Goal: Task Accomplishment & Management: Use online tool/utility

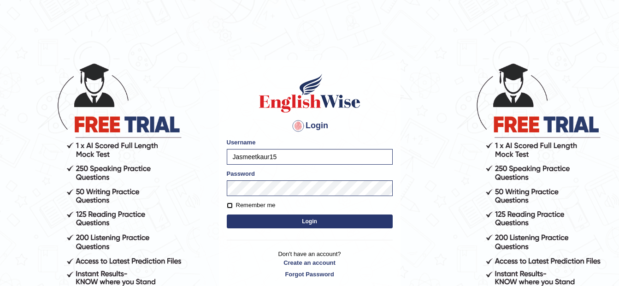
drag, startPoint x: 0, startPoint y: 0, endPoint x: 230, endPoint y: 203, distance: 306.4
click at [230, 203] on input "Remember me" at bounding box center [230, 205] width 6 height 6
checkbox input "true"
click at [244, 221] on button "Login" at bounding box center [310, 221] width 166 height 14
click at [281, 222] on button "Login" at bounding box center [310, 221] width 166 height 14
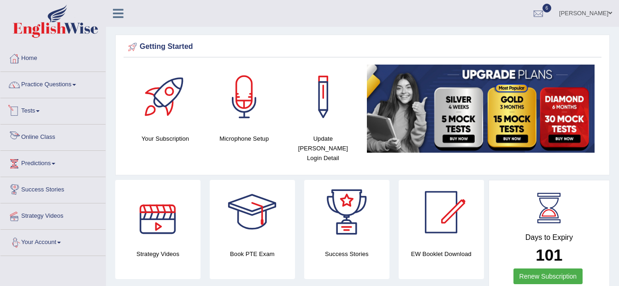
click at [42, 113] on link "Tests" at bounding box center [52, 109] width 105 height 23
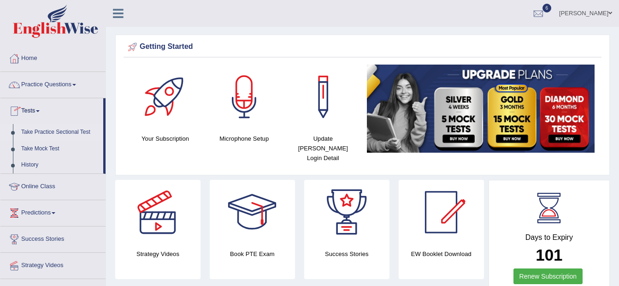
click at [59, 132] on link "Take Practice Sectional Test" at bounding box center [60, 132] width 86 height 17
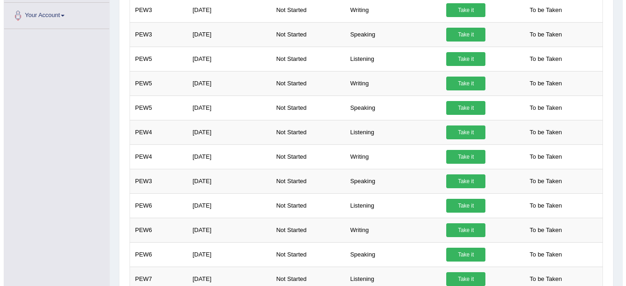
scroll to position [306, 0]
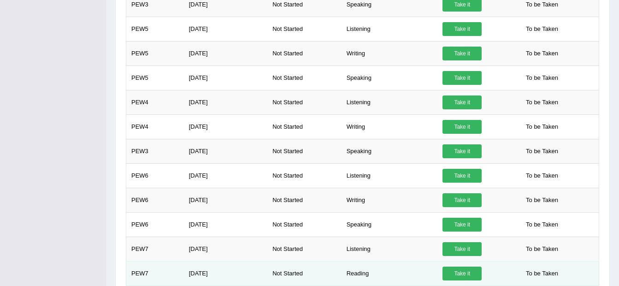
click at [466, 272] on link "Take it" at bounding box center [462, 273] width 39 height 14
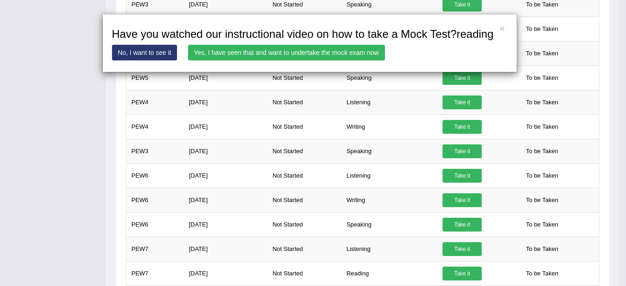
click at [332, 53] on link "Yes, I have seen that and want to undertake the mock exam now" at bounding box center [286, 53] width 197 height 16
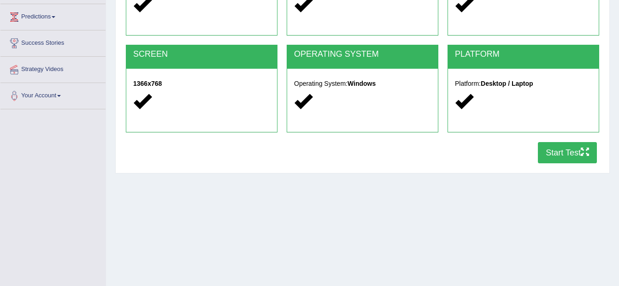
scroll to position [148, 0]
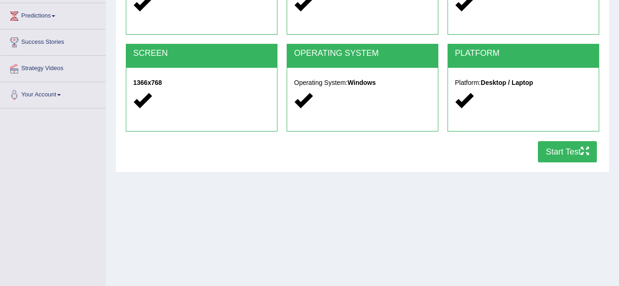
click at [557, 154] on button "Start Test" at bounding box center [567, 151] width 59 height 21
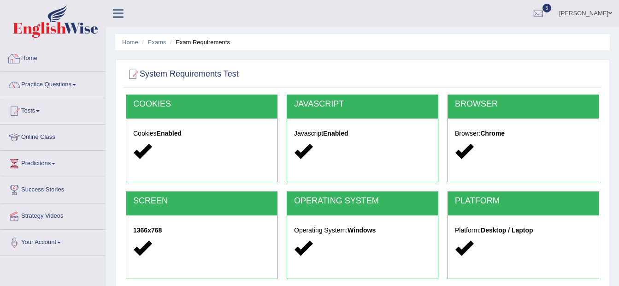
click at [96, 56] on link "Home" at bounding box center [52, 57] width 105 height 23
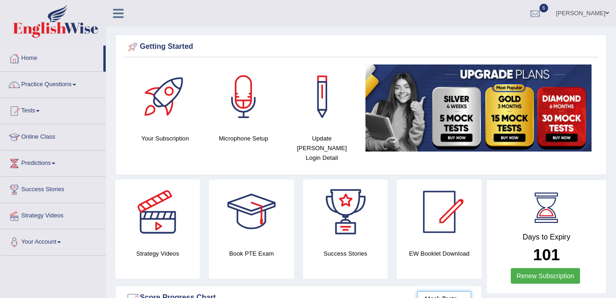
click at [444, 293] on select "Mock Tests" at bounding box center [444, 299] width 54 height 16
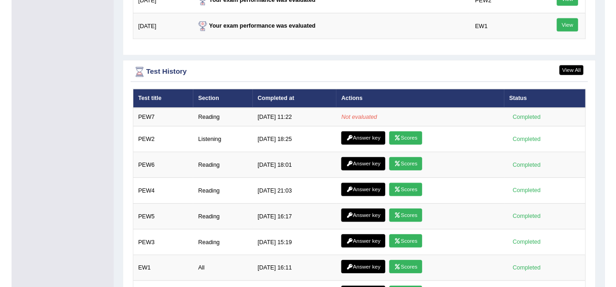
scroll to position [1286, 0]
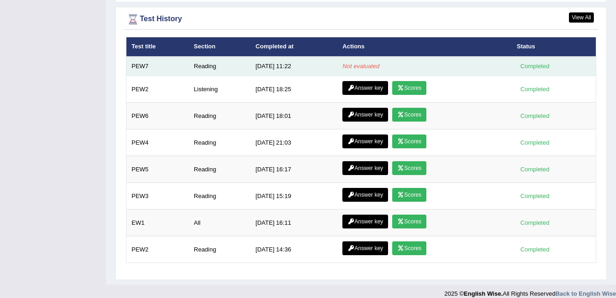
click at [366, 63] on em "Not evaluated" at bounding box center [360, 66] width 37 height 7
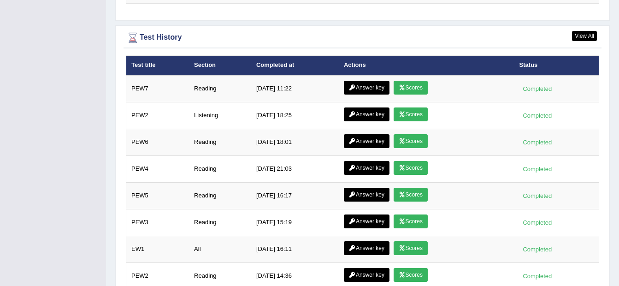
scroll to position [1271, 0]
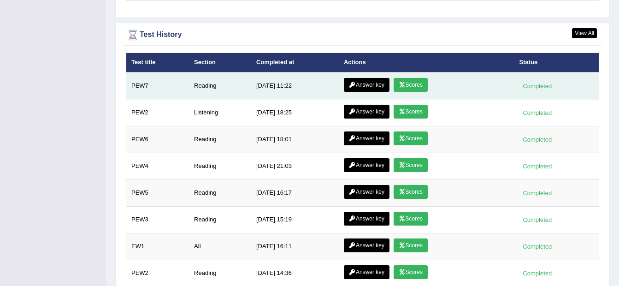
click at [510, 76] on td "Answer key Scores" at bounding box center [427, 85] width 176 height 27
click at [425, 78] on link "Scores" at bounding box center [411, 85] width 34 height 14
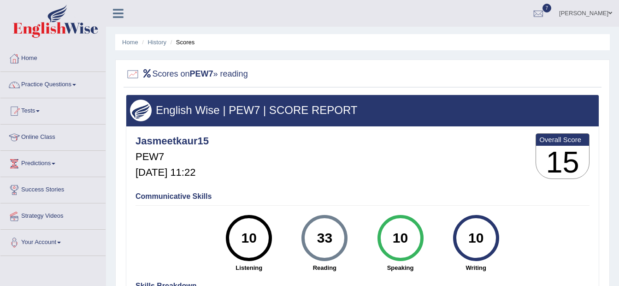
click at [196, 199] on h4 "Communicative Skills" at bounding box center [363, 196] width 454 height 8
click at [52, 58] on link "Home" at bounding box center [52, 57] width 105 height 23
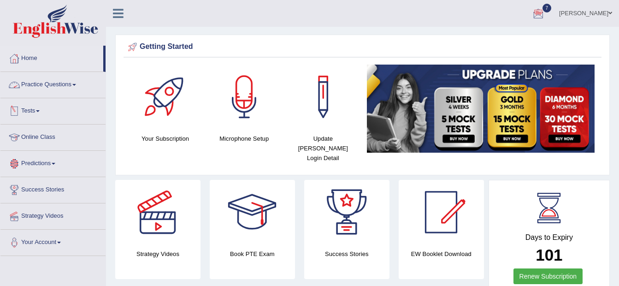
click at [84, 87] on link "Practice Questions" at bounding box center [52, 83] width 105 height 23
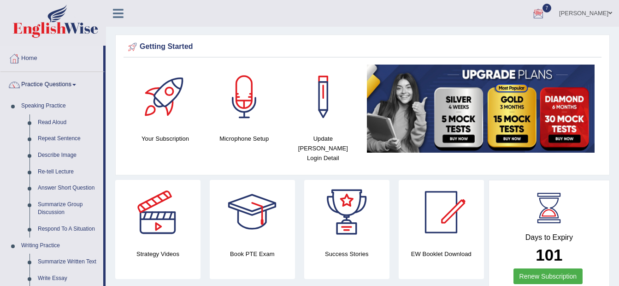
click at [73, 83] on link "Practice Questions" at bounding box center [51, 83] width 103 height 23
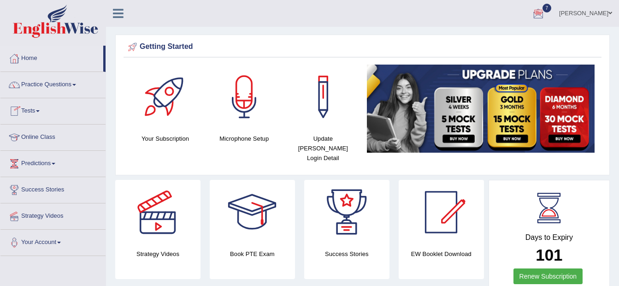
click at [30, 111] on link "Tests" at bounding box center [52, 109] width 105 height 23
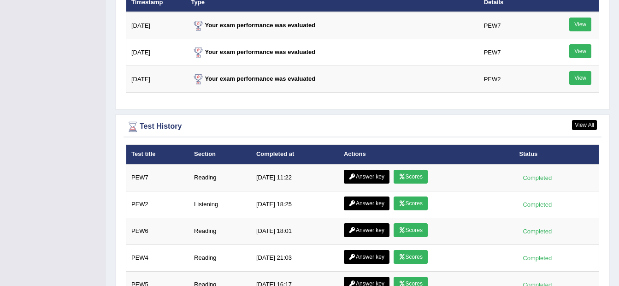
scroll to position [1146, 0]
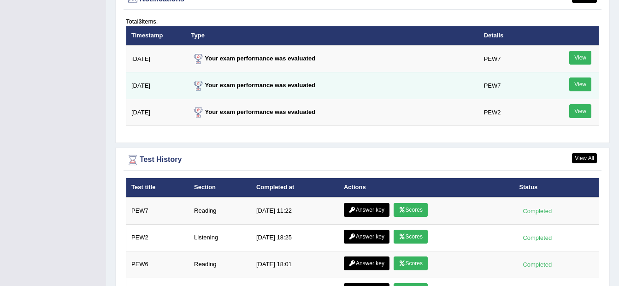
click at [575, 77] on link "View" at bounding box center [580, 84] width 22 height 14
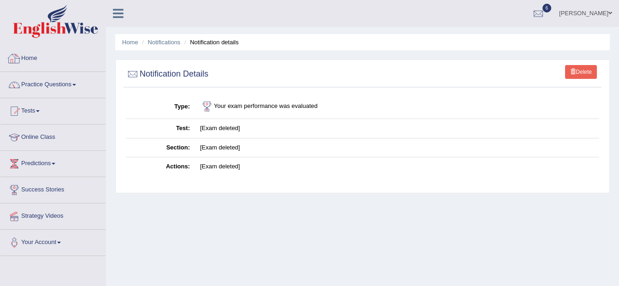
click at [34, 59] on link "Home" at bounding box center [52, 57] width 105 height 23
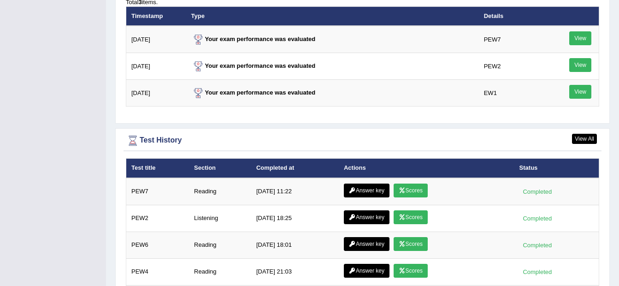
scroll to position [1160, 0]
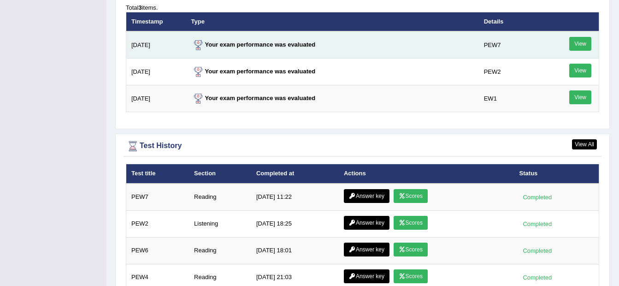
click at [580, 37] on link "View" at bounding box center [580, 44] width 22 height 14
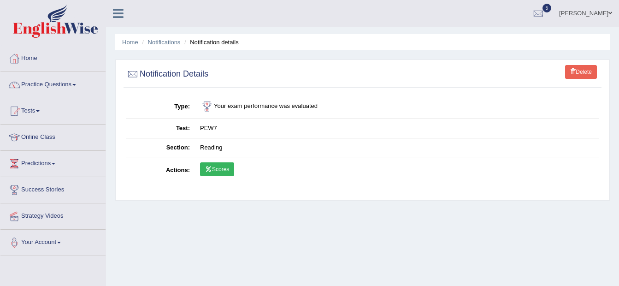
click at [213, 172] on link "Scores" at bounding box center [217, 169] width 34 height 14
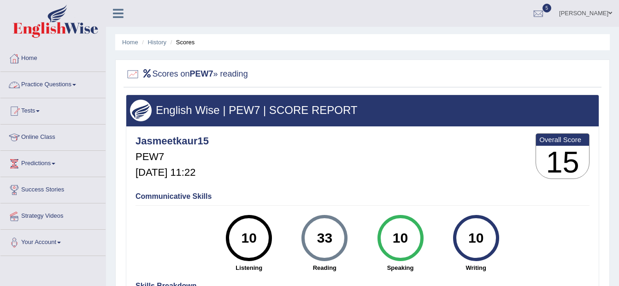
click at [17, 67] on link "Home" at bounding box center [52, 57] width 105 height 23
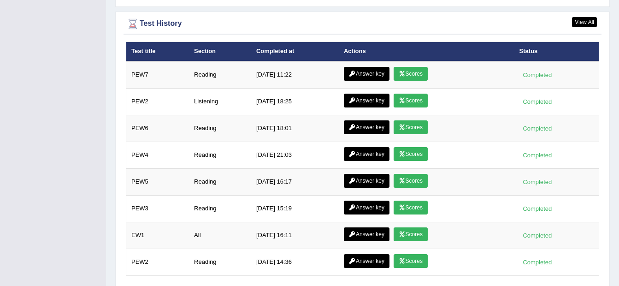
scroll to position [1307, 0]
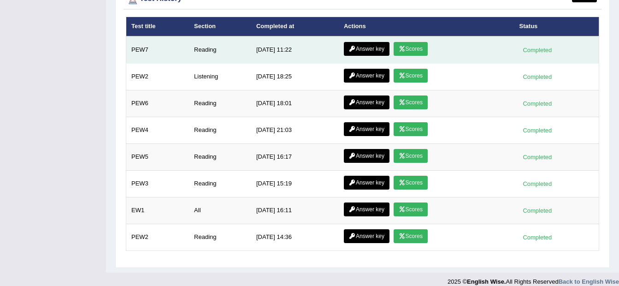
click at [370, 42] on link "Answer key" at bounding box center [367, 49] width 46 height 14
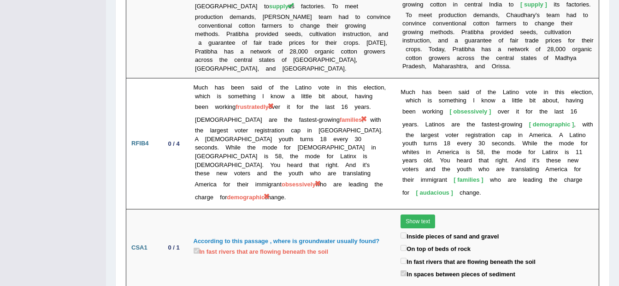
scroll to position [1927, 0]
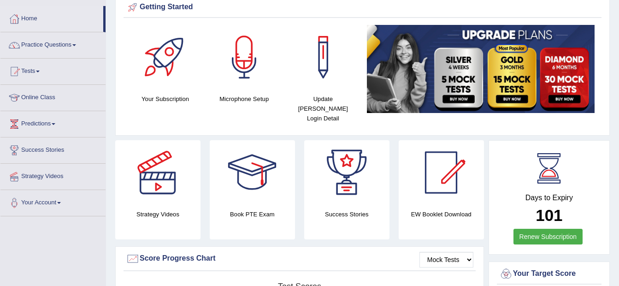
scroll to position [18, 0]
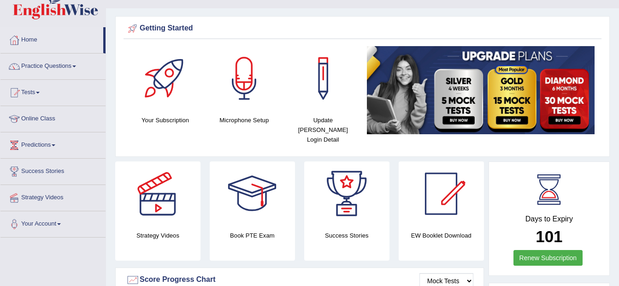
click at [71, 67] on link "Practice Questions" at bounding box center [52, 64] width 105 height 23
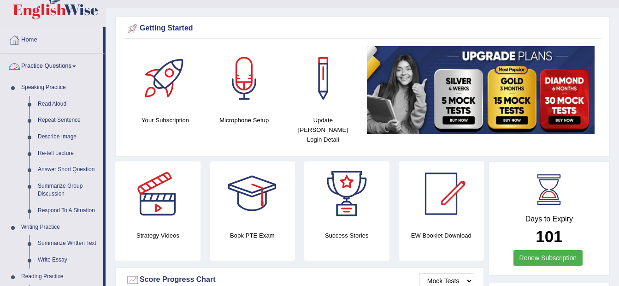
click at [73, 69] on link "Practice Questions" at bounding box center [51, 64] width 103 height 23
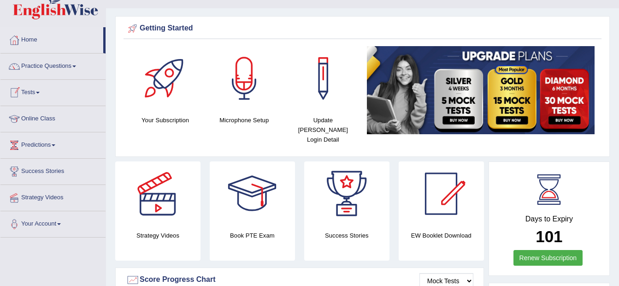
click at [40, 93] on span at bounding box center [38, 93] width 4 height 2
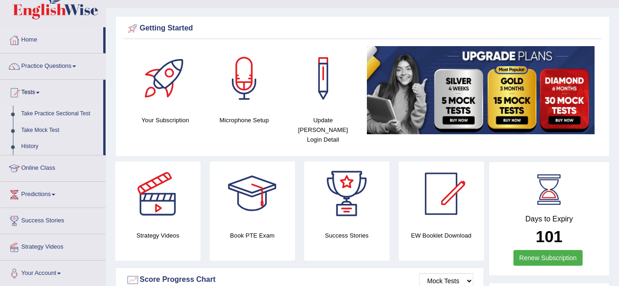
click at [60, 115] on link "Take Practice Sectional Test" at bounding box center [60, 114] width 86 height 17
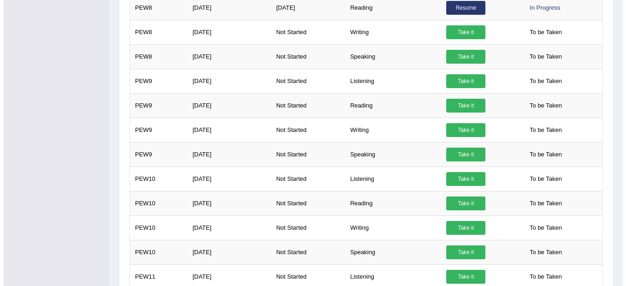
scroll to position [645, 0]
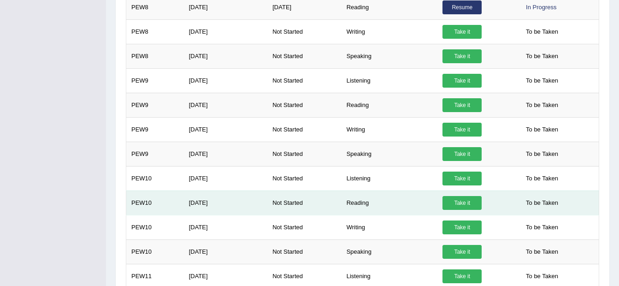
click at [465, 205] on link "Take it" at bounding box center [462, 203] width 39 height 14
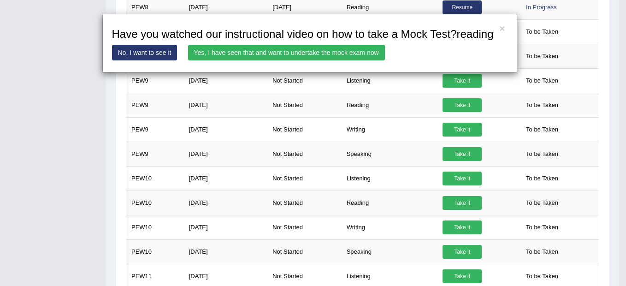
click at [317, 52] on link "Yes, I have seen that and want to undertake the mock exam now" at bounding box center [286, 53] width 197 height 16
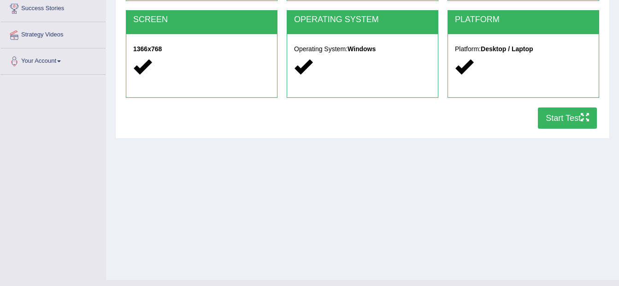
scroll to position [186, 0]
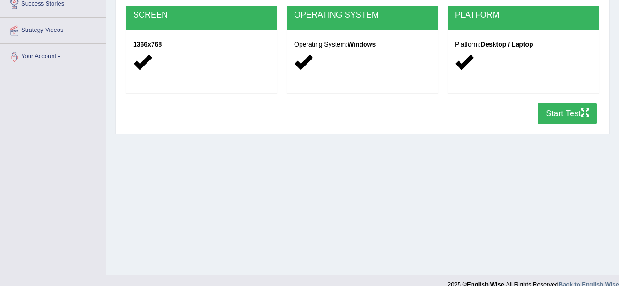
click at [579, 113] on button "Start Test" at bounding box center [567, 113] width 59 height 21
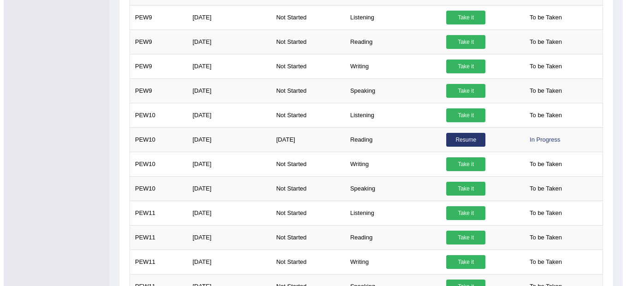
scroll to position [769, 0]
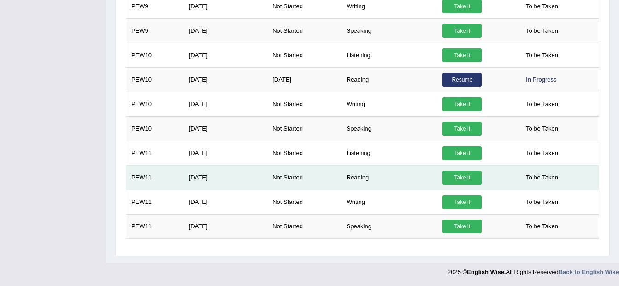
click at [463, 175] on link "Take it" at bounding box center [462, 178] width 39 height 14
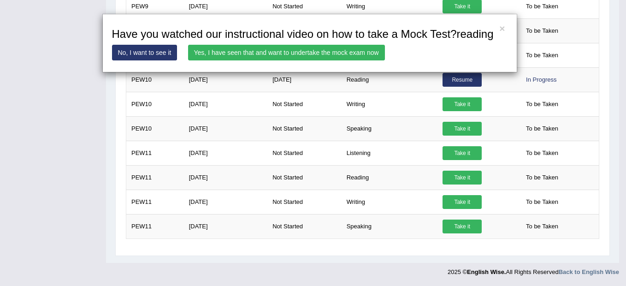
click at [363, 46] on link "Yes, I have seen that and want to undertake the mock exam now" at bounding box center [286, 53] width 197 height 16
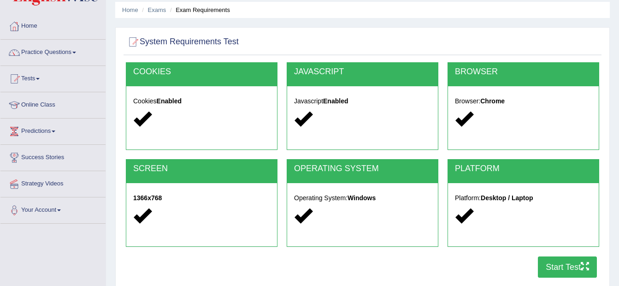
scroll to position [198, 0]
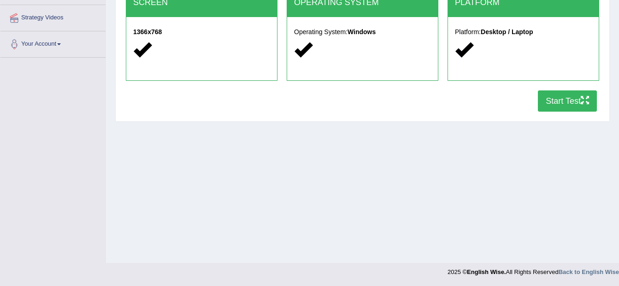
click at [562, 102] on button "Start Test" at bounding box center [567, 100] width 59 height 21
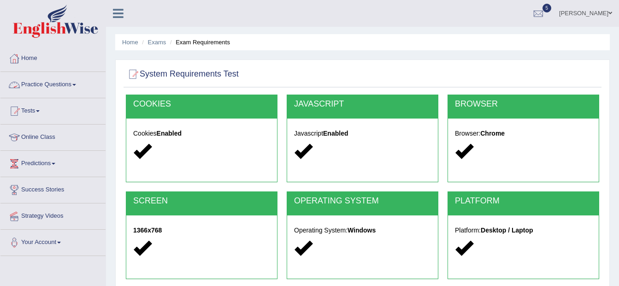
click at [79, 83] on link "Practice Questions" at bounding box center [52, 83] width 105 height 23
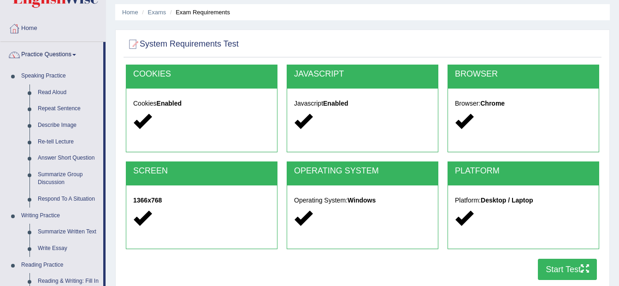
scroll to position [51, 0]
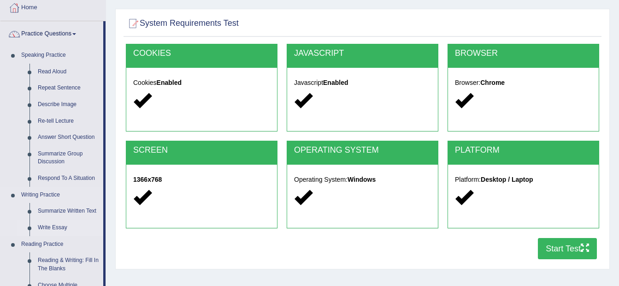
click at [64, 229] on link "Write Essay" at bounding box center [69, 227] width 70 height 17
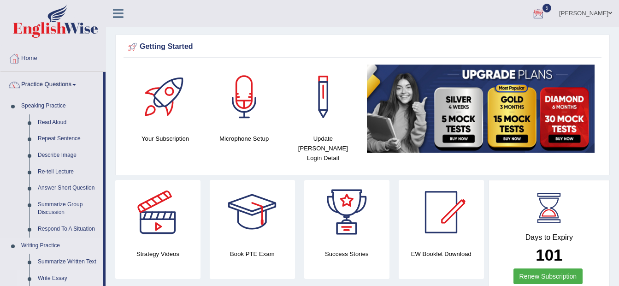
click at [53, 274] on link "Write Essay" at bounding box center [69, 278] width 70 height 17
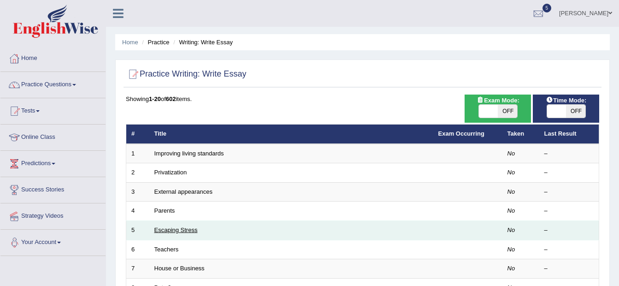
click at [185, 230] on link "Escaping Stress" at bounding box center [175, 229] width 43 height 7
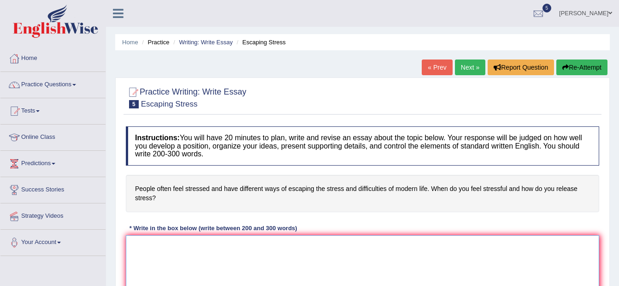
click at [187, 243] on textarea at bounding box center [363, 279] width 474 height 89
type textarea "T"
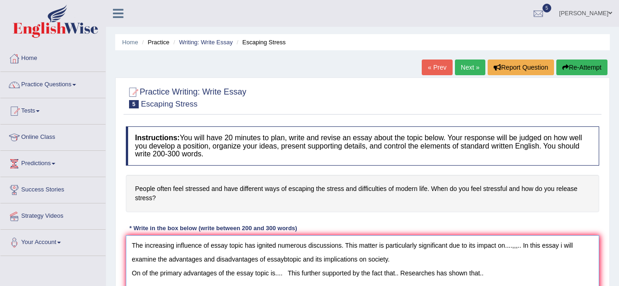
click at [140, 272] on textarea "The increasing influence of essay topic has ignited numerous discussions. This …" at bounding box center [363, 279] width 474 height 89
click at [301, 274] on textarea "The increasing influence of essay topic has ignited numerous discussions. This …" at bounding box center [363, 279] width 474 height 89
click at [302, 275] on textarea "The increasing influence of essay topic has ignited numerous discussions. This …" at bounding box center [363, 279] width 474 height 89
click at [492, 272] on textarea "The increasing influence of essay topic has ignited numerous discussions. This …" at bounding box center [363, 279] width 474 height 89
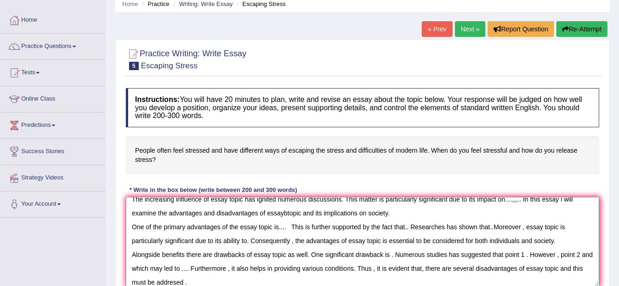
scroll to position [22, 0]
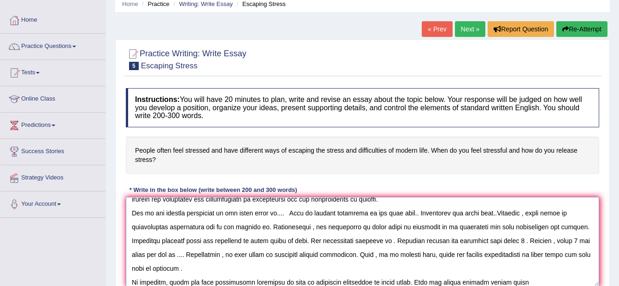
click at [433, 278] on textarea at bounding box center [363, 241] width 474 height 89
click at [514, 282] on textarea at bounding box center [363, 241] width 474 height 89
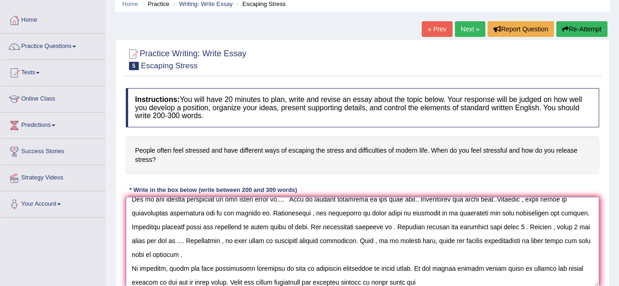
click at [275, 285] on textarea at bounding box center [363, 241] width 474 height 89
click at [440, 280] on textarea at bounding box center [363, 241] width 474 height 89
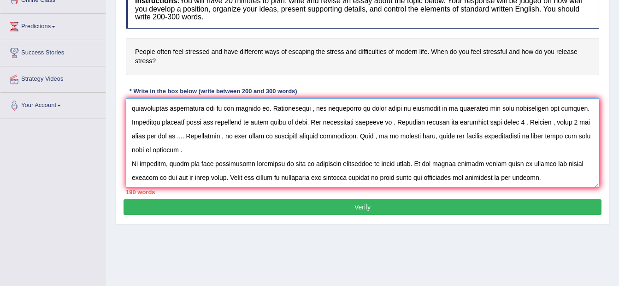
scroll to position [0, 0]
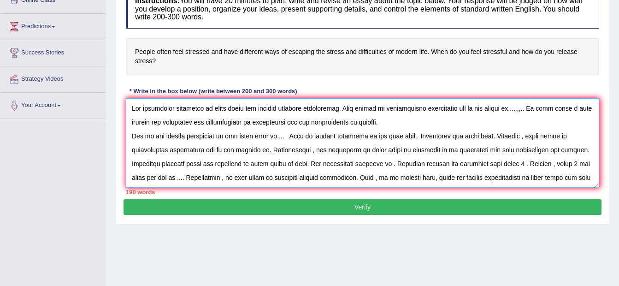
click at [242, 109] on textarea at bounding box center [363, 142] width 474 height 89
click at [216, 108] on textarea at bounding box center [363, 142] width 474 height 89
click at [240, 108] on textarea at bounding box center [363, 142] width 474 height 89
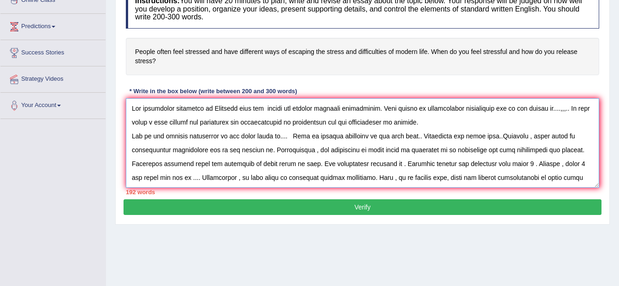
click at [559, 109] on textarea at bounding box center [363, 142] width 474 height 89
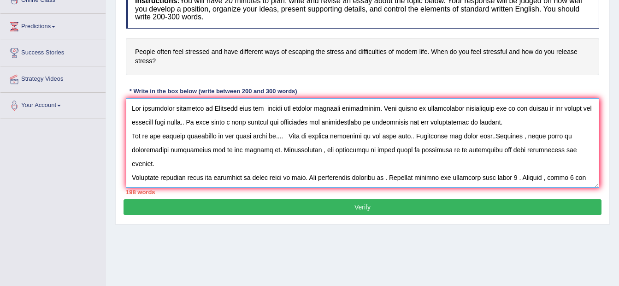
click at [423, 121] on textarea at bounding box center [363, 142] width 474 height 89
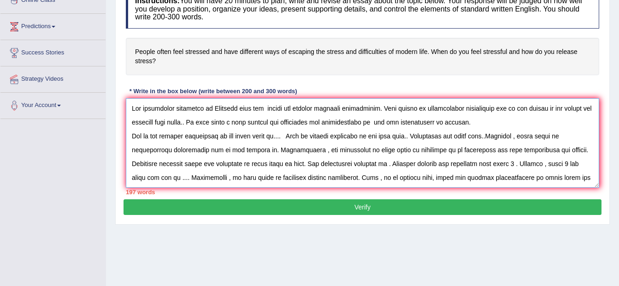
click at [324, 124] on textarea at bounding box center [363, 142] width 474 height 89
click at [369, 122] on textarea at bounding box center [363, 142] width 474 height 89
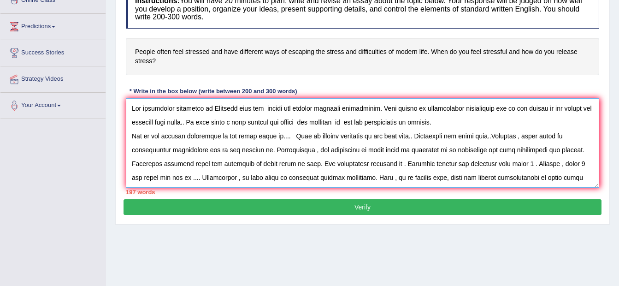
click at [359, 124] on textarea at bounding box center [363, 142] width 474 height 89
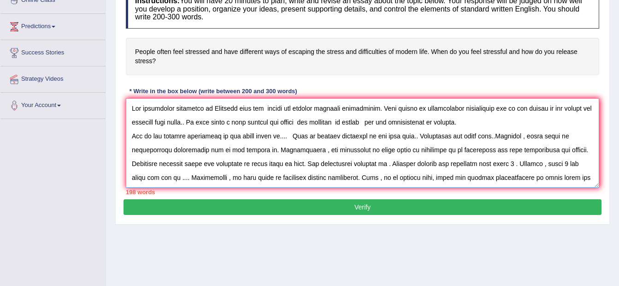
click at [218, 136] on textarea at bounding box center [363, 142] width 474 height 89
click at [222, 136] on textarea at bounding box center [363, 142] width 474 height 89
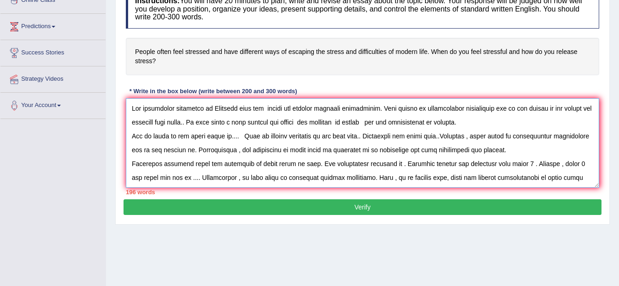
click at [222, 137] on textarea at bounding box center [363, 142] width 474 height 89
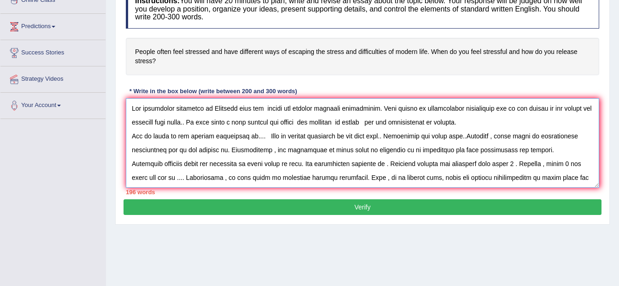
click at [253, 136] on textarea at bounding box center [363, 142] width 474 height 89
click at [250, 137] on textarea at bounding box center [363, 142] width 474 height 89
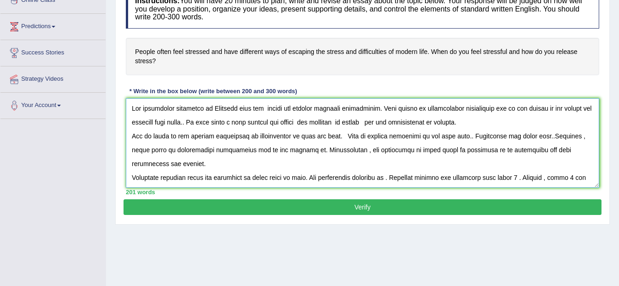
click at [454, 137] on textarea at bounding box center [363, 142] width 474 height 89
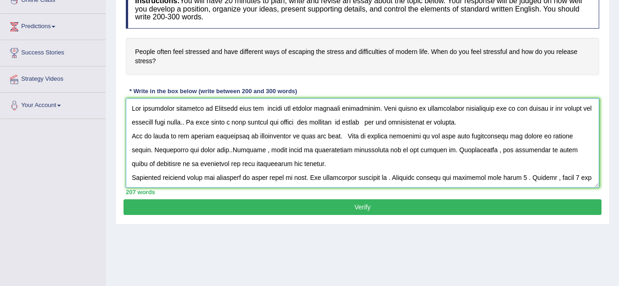
click at [214, 151] on textarea at bounding box center [363, 142] width 474 height 89
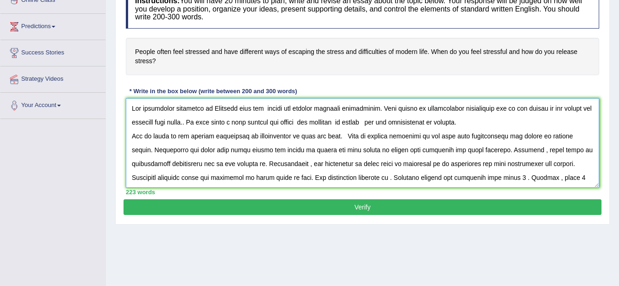
click at [547, 151] on textarea at bounding box center [363, 142] width 474 height 89
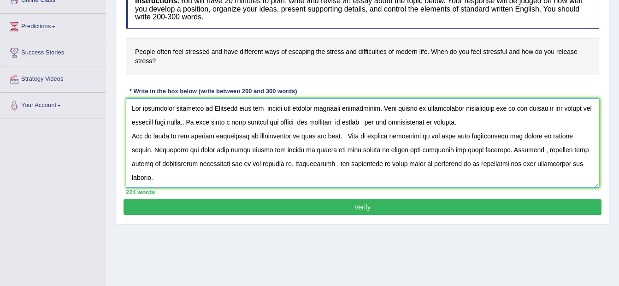
click at [249, 166] on textarea at bounding box center [363, 142] width 474 height 89
click at [424, 166] on textarea at bounding box center [363, 142] width 474 height 89
click at [425, 166] on textarea at bounding box center [363, 142] width 474 height 89
click at [426, 166] on textarea at bounding box center [363, 142] width 474 height 89
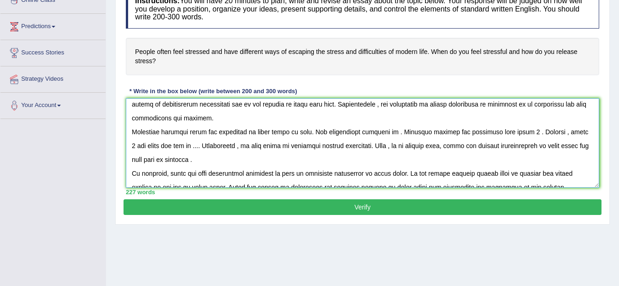
scroll to position [61, 0]
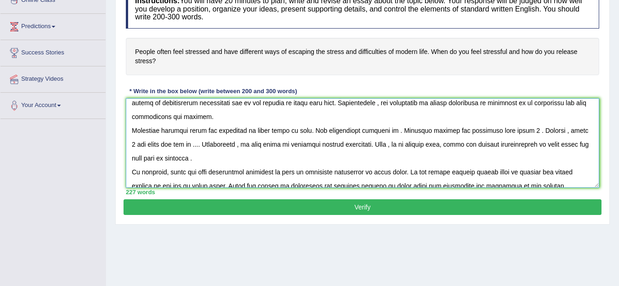
click at [184, 132] on textarea at bounding box center [363, 142] width 474 height 89
click at [242, 129] on textarea at bounding box center [363, 142] width 474 height 89
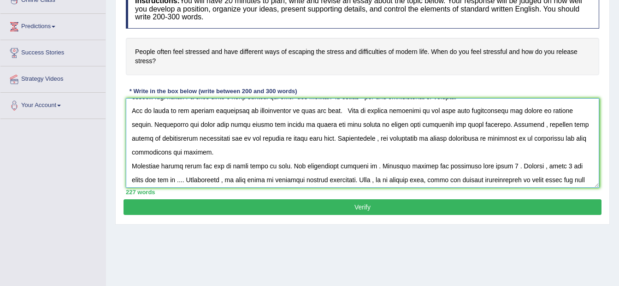
scroll to position [7, 0]
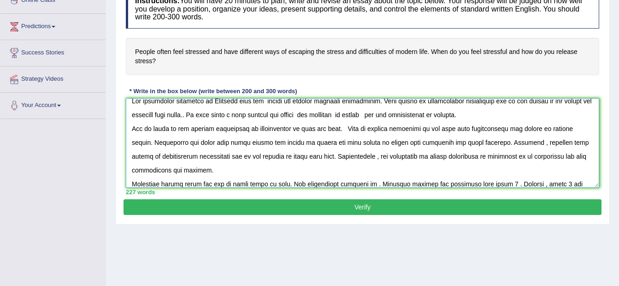
click at [403, 112] on textarea at bounding box center [363, 142] width 474 height 89
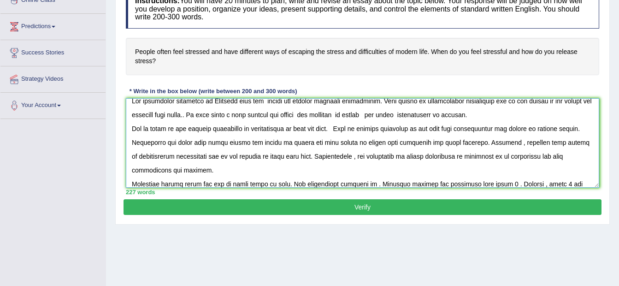
click at [456, 114] on textarea at bounding box center [363, 142] width 474 height 89
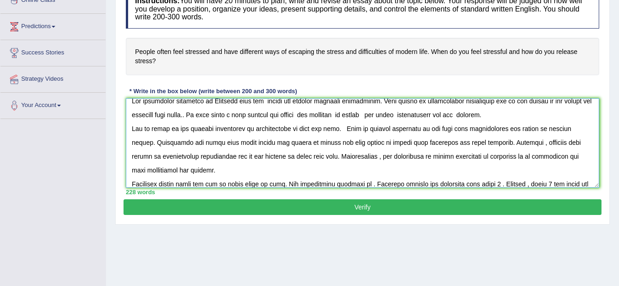
click at [150, 126] on textarea at bounding box center [363, 142] width 474 height 89
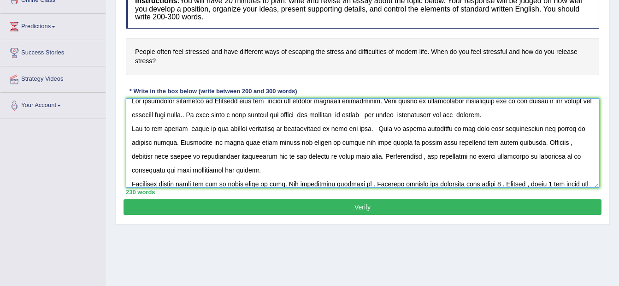
click at [225, 125] on textarea at bounding box center [363, 142] width 474 height 89
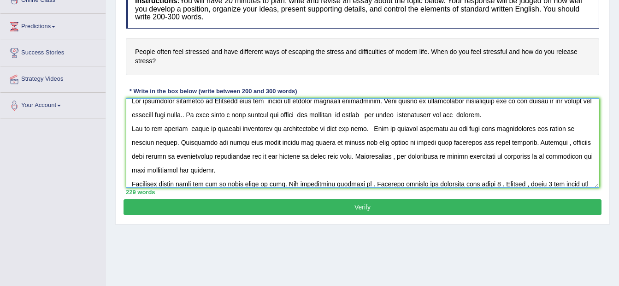
click at [217, 142] on textarea at bounding box center [363, 142] width 474 height 89
click at [582, 145] on textarea at bounding box center [363, 142] width 474 height 89
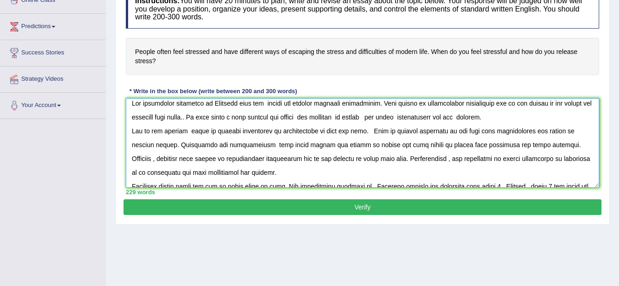
scroll to position [0, 0]
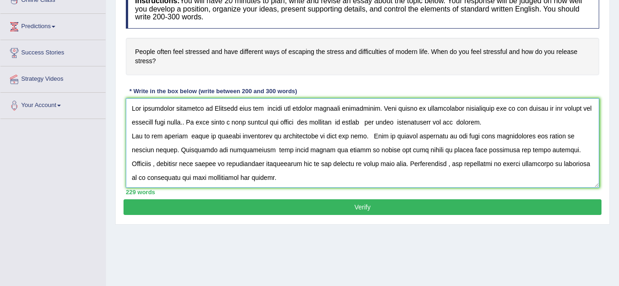
click at [240, 125] on textarea at bounding box center [363, 142] width 474 height 89
click at [244, 121] on textarea at bounding box center [363, 142] width 474 height 89
click at [470, 120] on textarea at bounding box center [363, 142] width 474 height 89
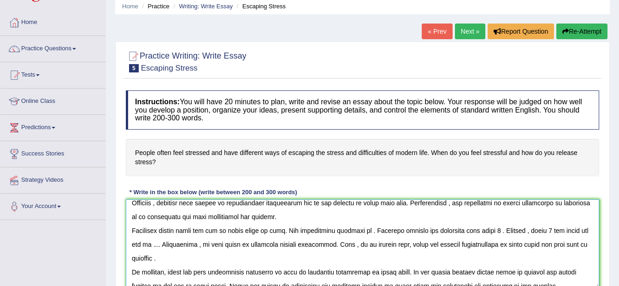
scroll to position [33, 0]
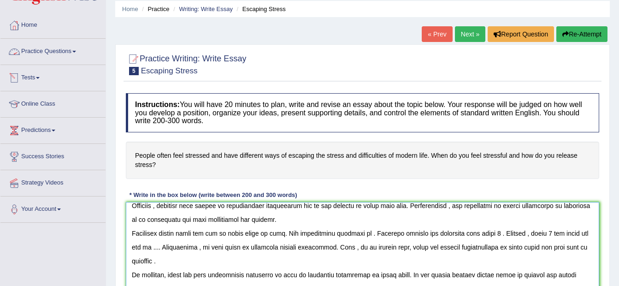
type textarea "The increasing influence of Escaping from the stress has ignited numerous discu…"
click at [35, 77] on link "Tests" at bounding box center [52, 76] width 105 height 23
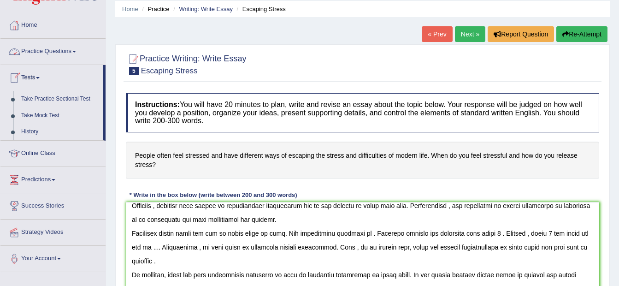
click at [72, 50] on link "Practice Questions" at bounding box center [52, 50] width 105 height 23
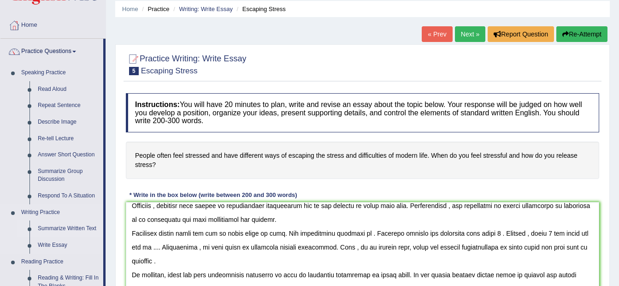
click at [71, 220] on link "Summarize Written Text" at bounding box center [69, 228] width 70 height 17
